Goal: Transaction & Acquisition: Book appointment/travel/reservation

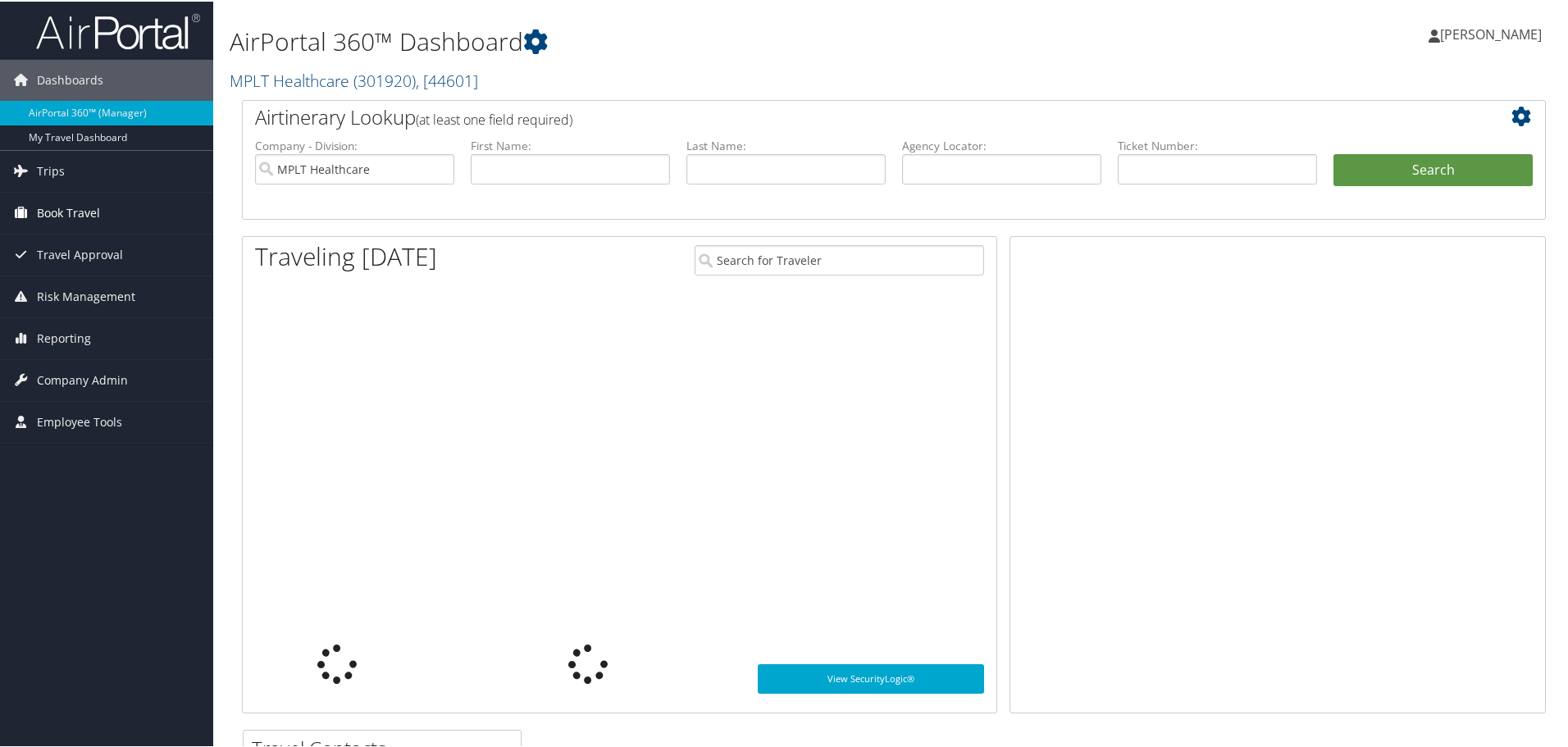
click at [71, 213] on span "Book Travel" at bounding box center [69, 212] width 63 height 41
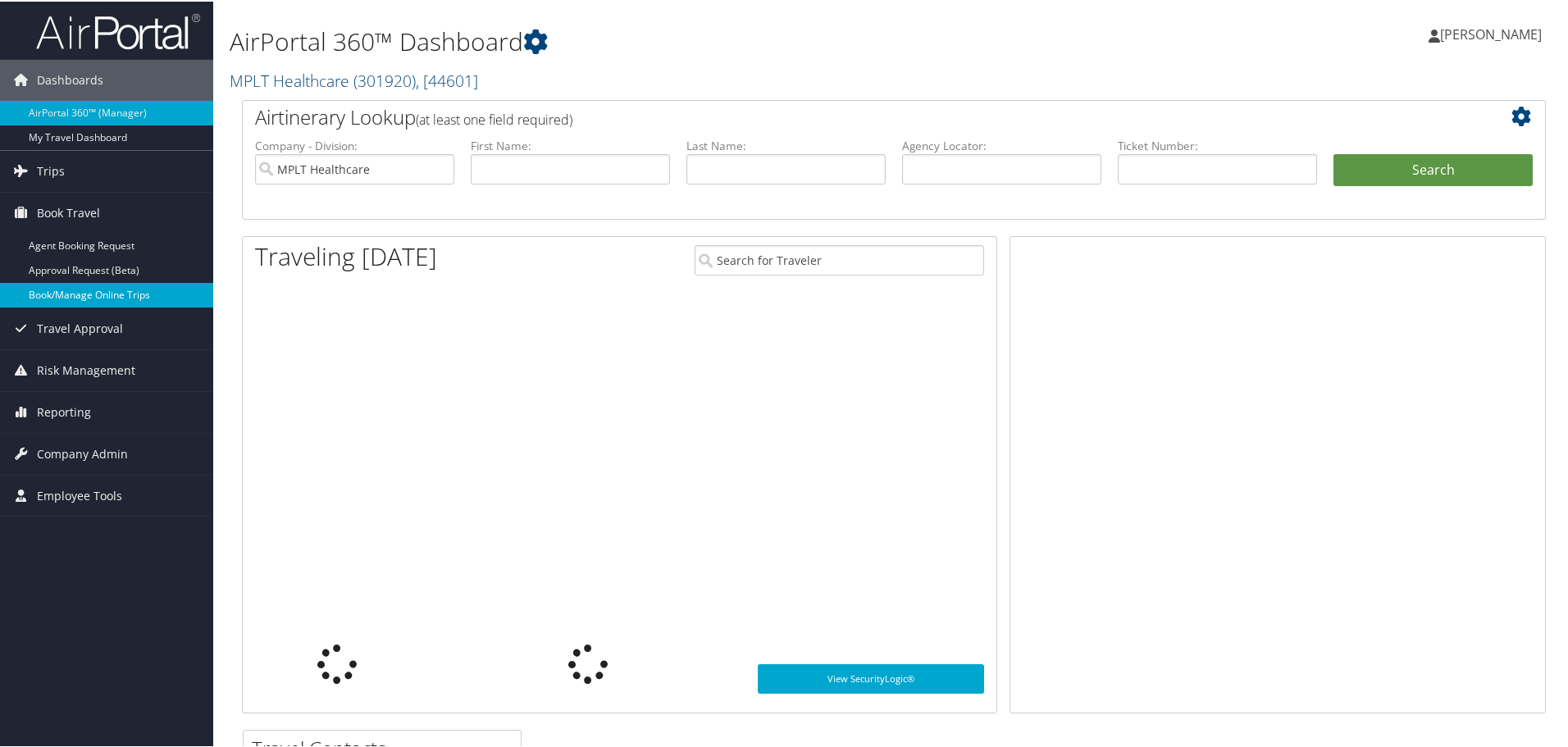
click at [48, 300] on link "Book/Manage Online Trips" at bounding box center [107, 294] width 213 height 25
